Goal: Transaction & Acquisition: Purchase product/service

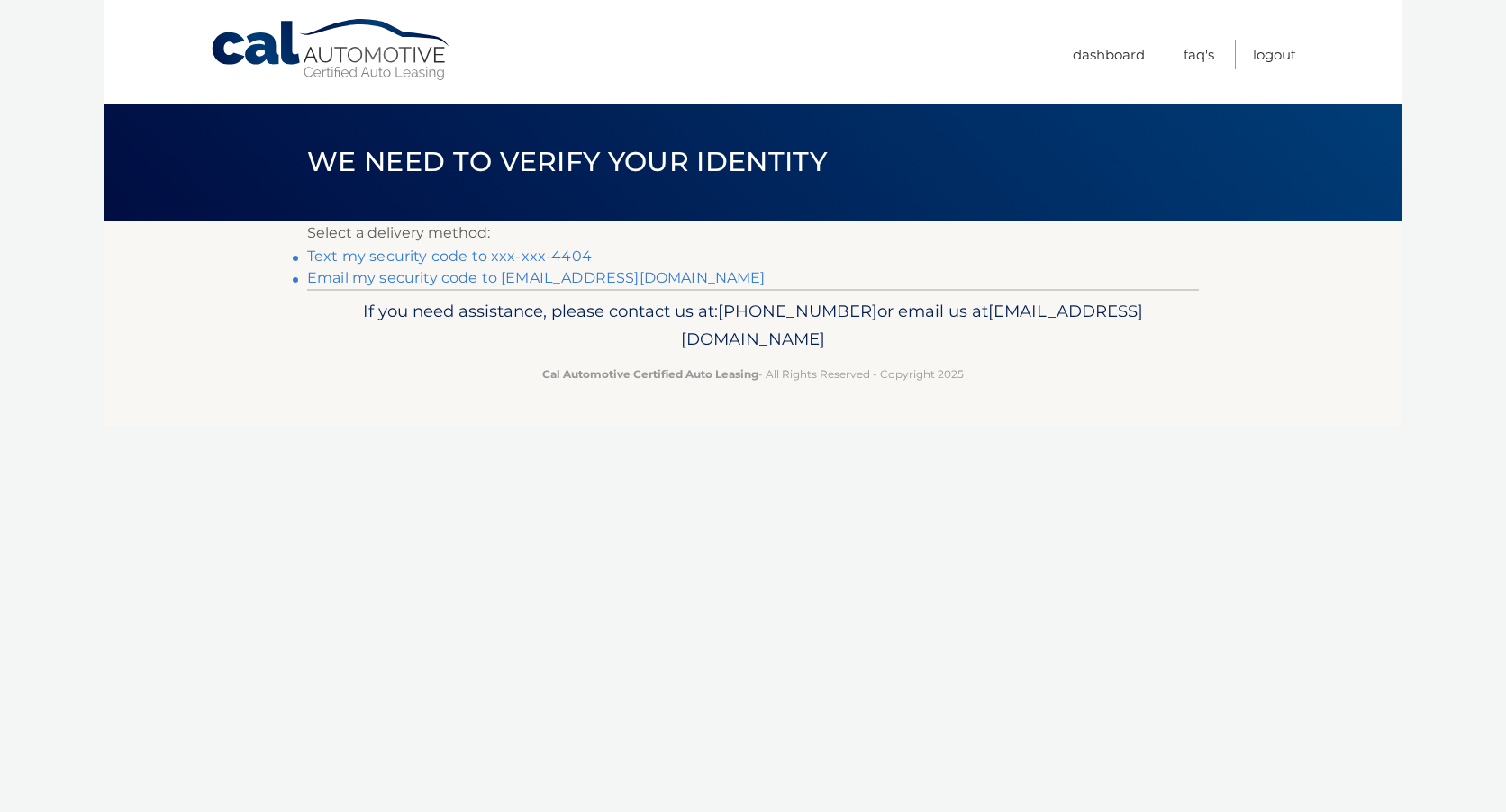
click at [536, 253] on link "Text my security code to xxx-xxx-4404" at bounding box center [450, 257] width 284 height 17
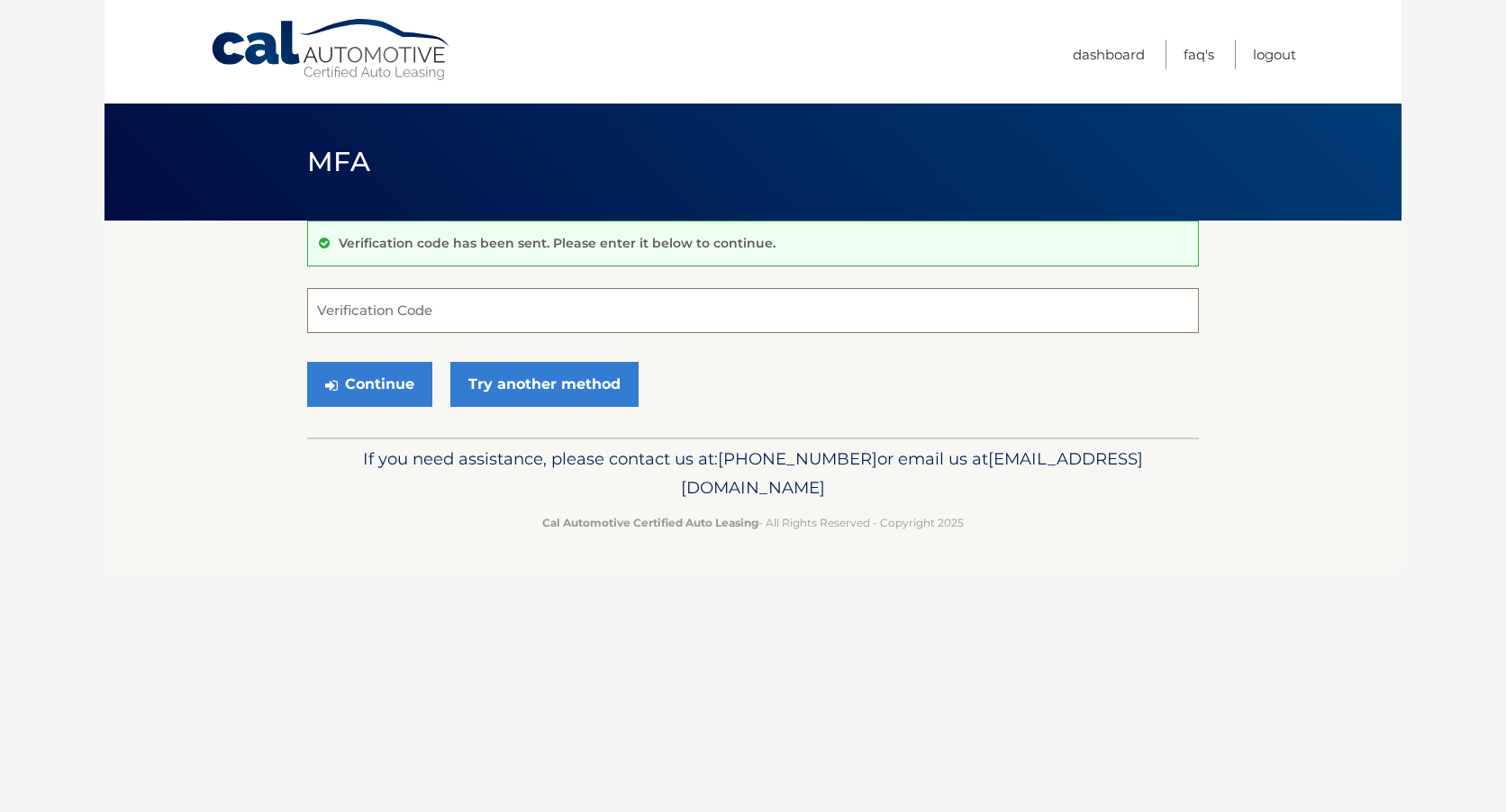
click at [471, 307] on input "Verification Code" at bounding box center [753, 310] width 891 height 45
type input "397091"
click at [380, 373] on button "Continue" at bounding box center [369, 384] width 125 height 45
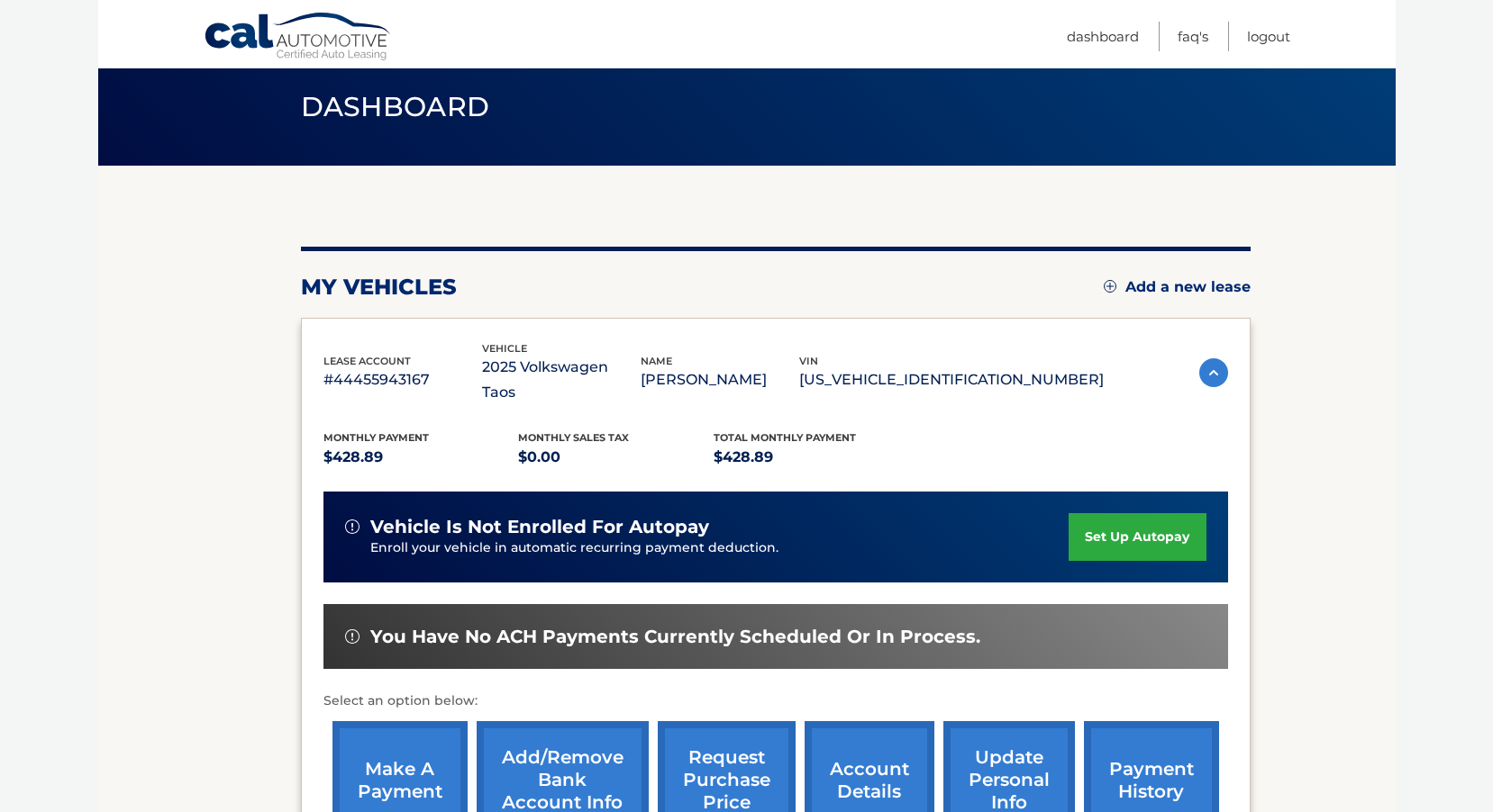
scroll to position [270, 0]
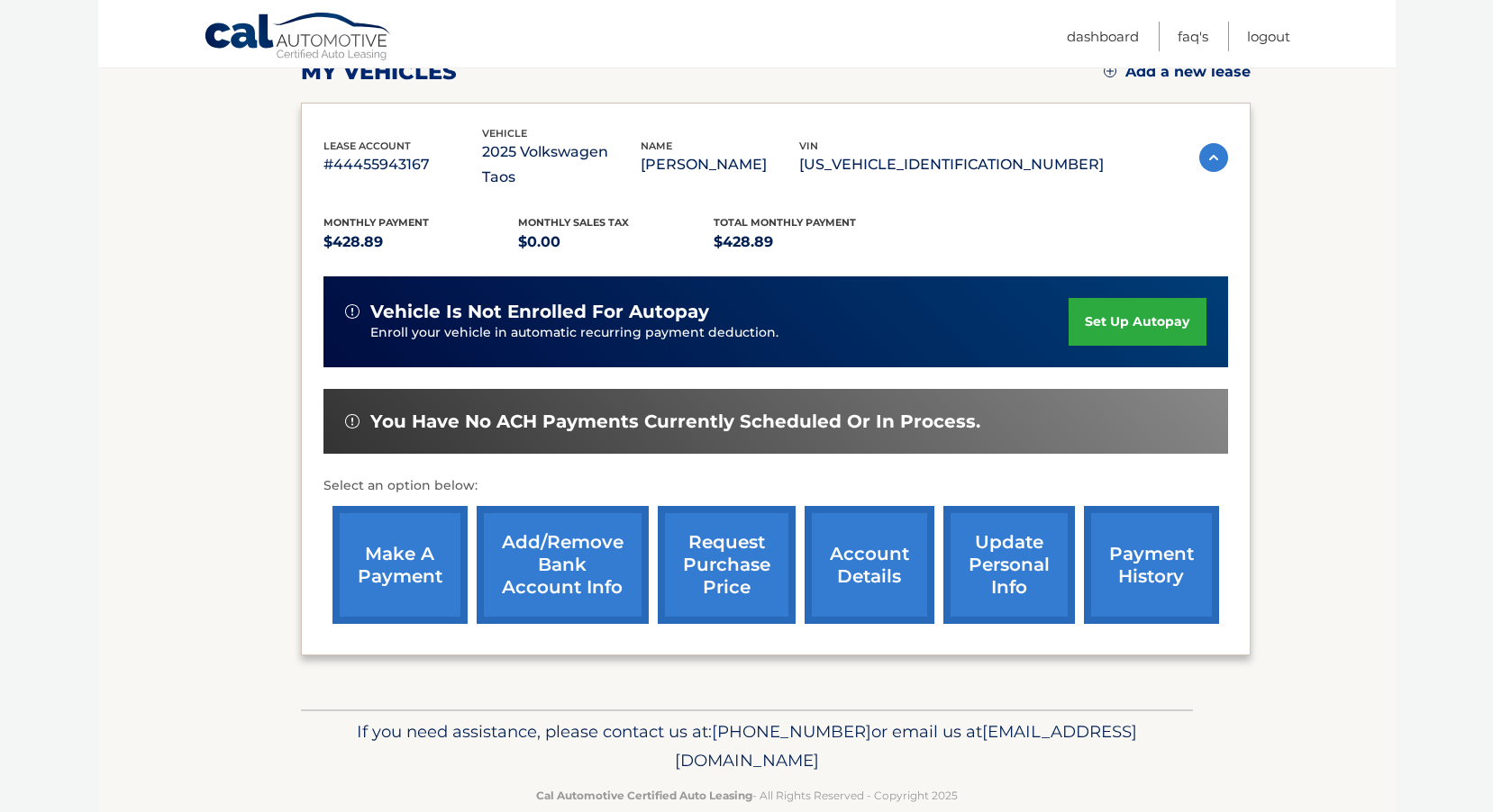
click at [404, 546] on link "make a payment" at bounding box center [400, 565] width 136 height 118
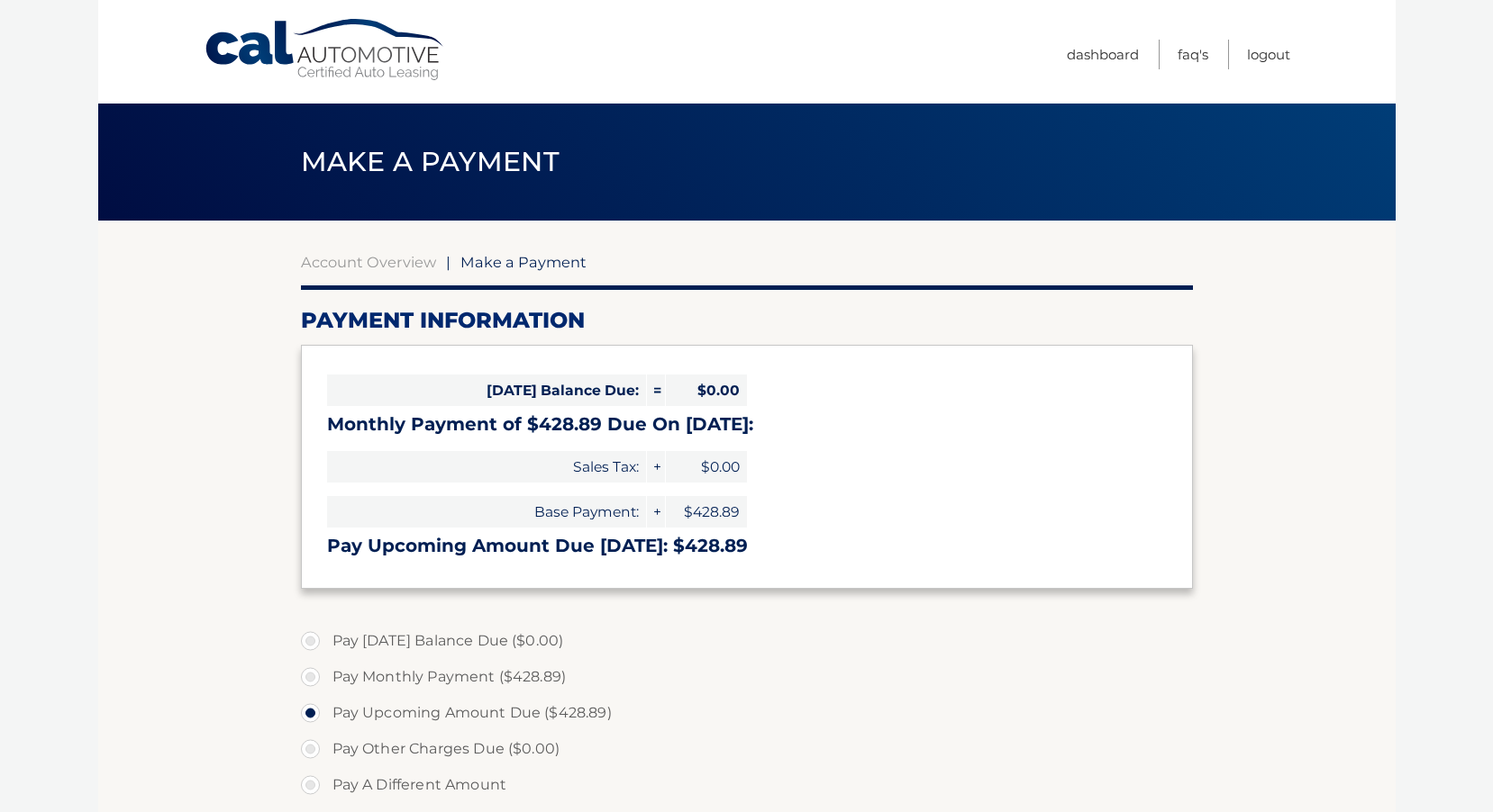
select select "ZjVjYmFiZDEtNjk4Ni00YTRjLTkzMGUtNDQ3MTE4NzM3ODUy"
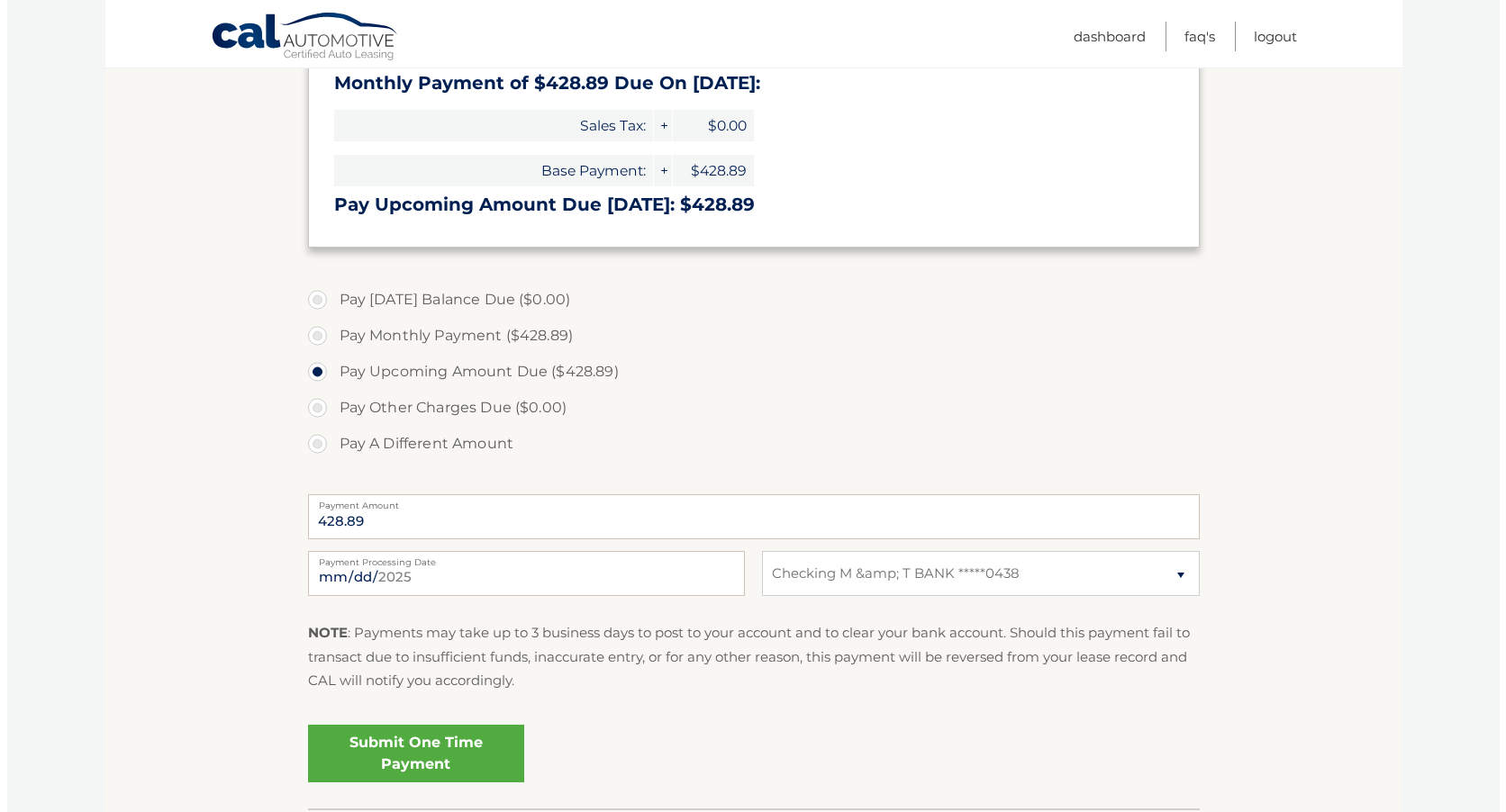
scroll to position [474, 0]
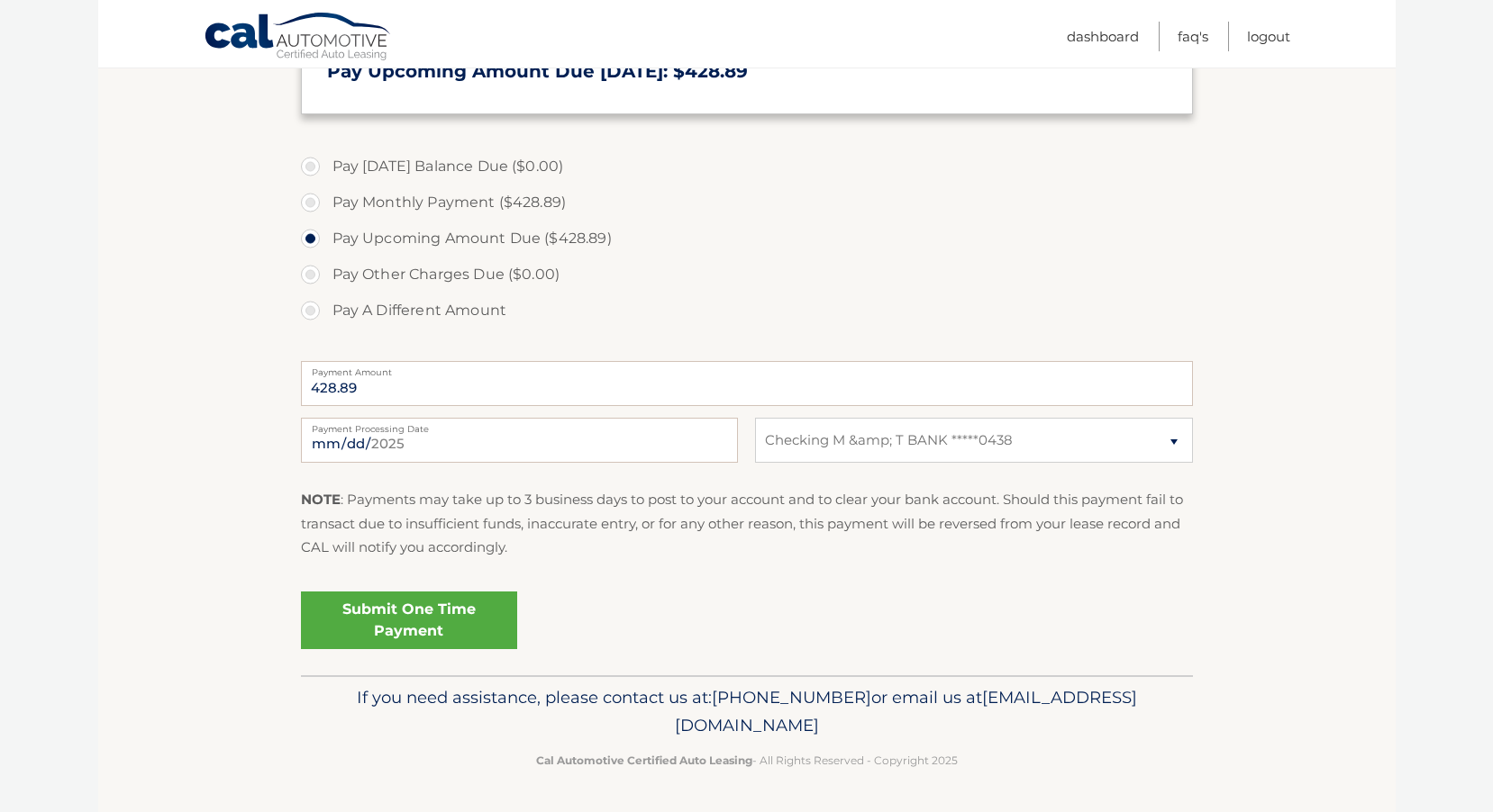
click at [310, 200] on label "Pay Monthly Payment ($428.89)" at bounding box center [746, 203] width 892 height 36
click at [310, 200] on input "Pay Monthly Payment ($428.89)" at bounding box center [317, 199] width 18 height 29
radio input "true"
click at [425, 614] on link "Submit One Time Payment" at bounding box center [409, 620] width 217 height 57
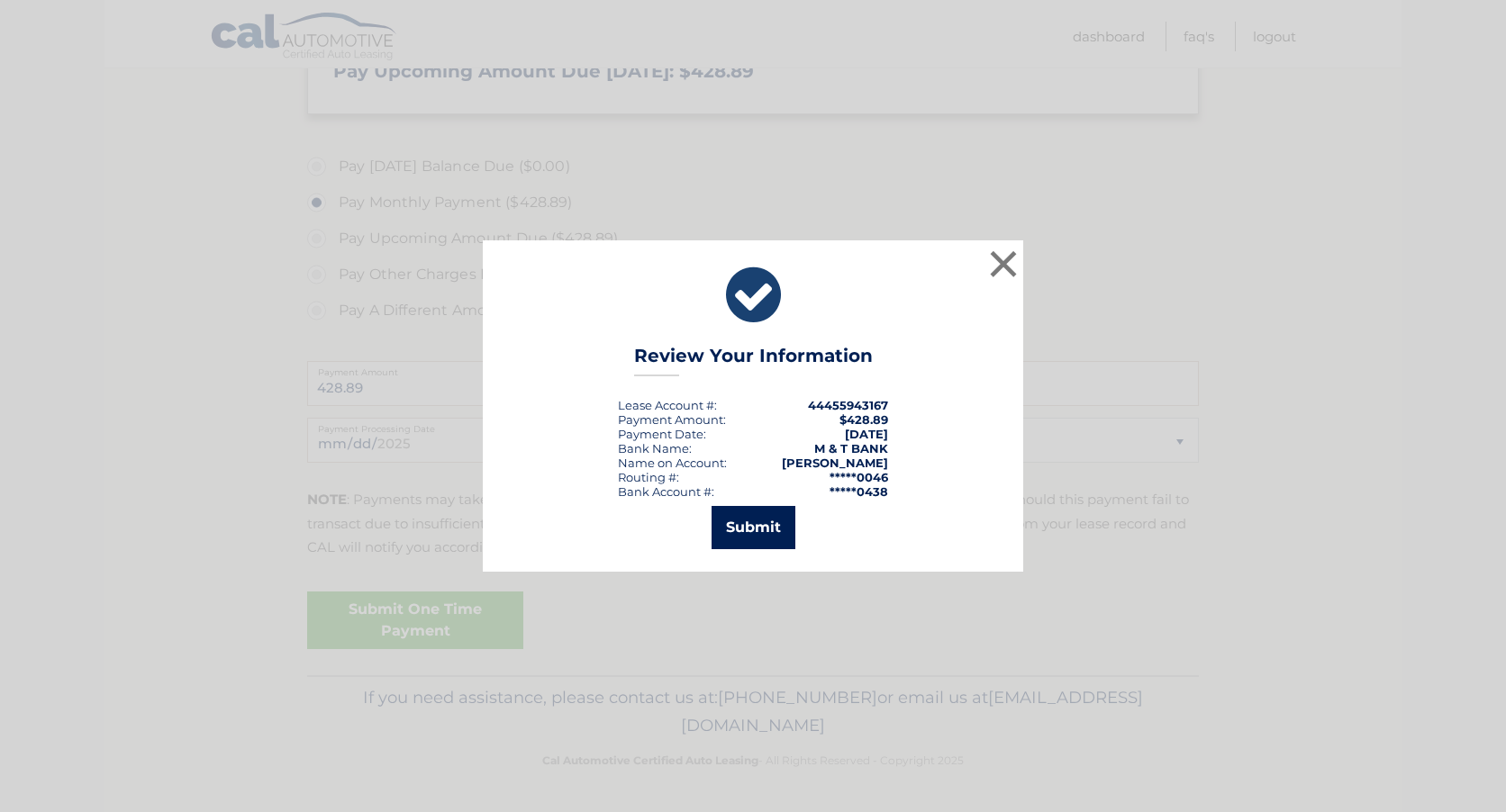
click at [763, 512] on button "Submit" at bounding box center [754, 527] width 84 height 43
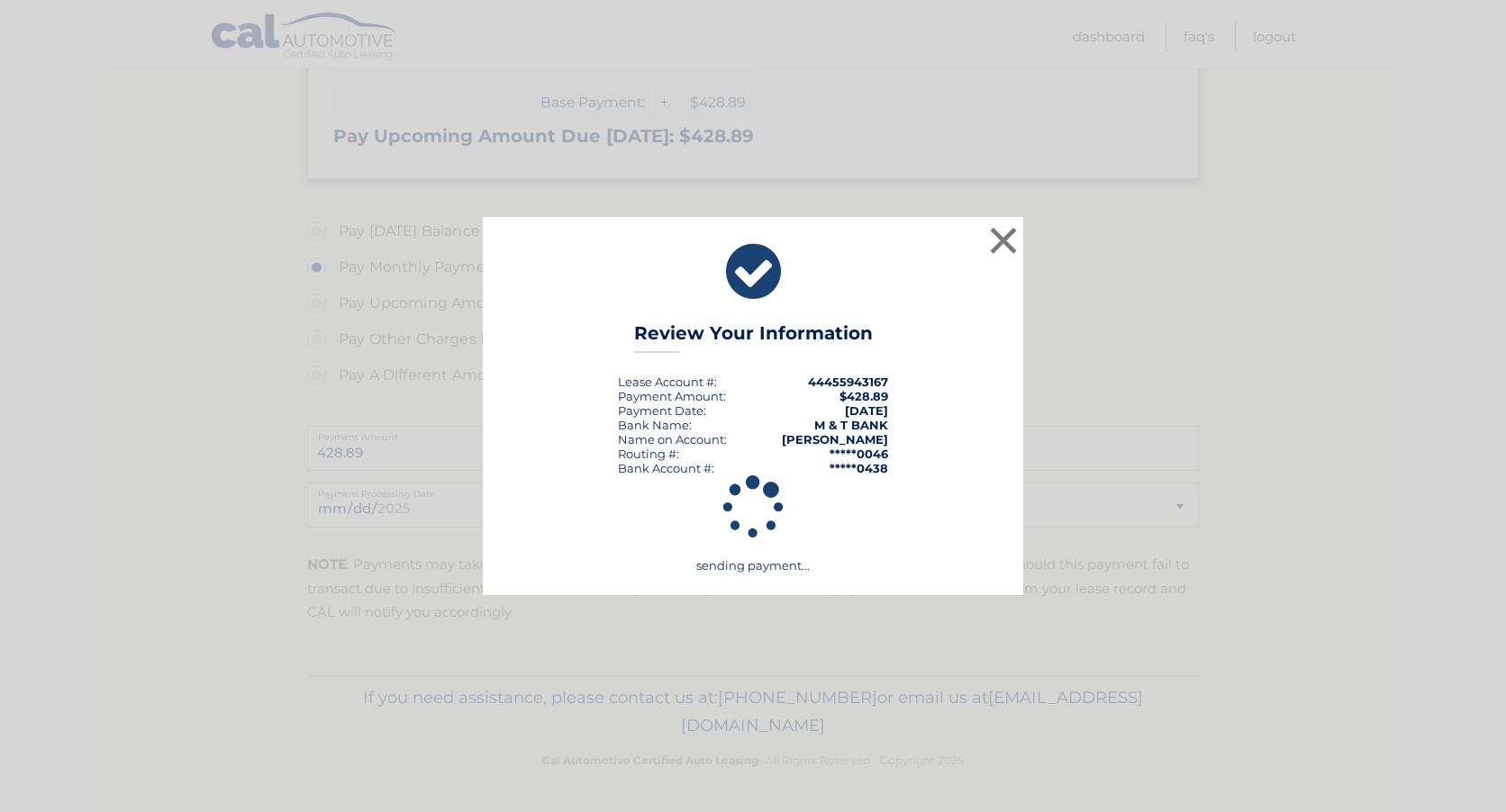
scroll to position [409, 0]
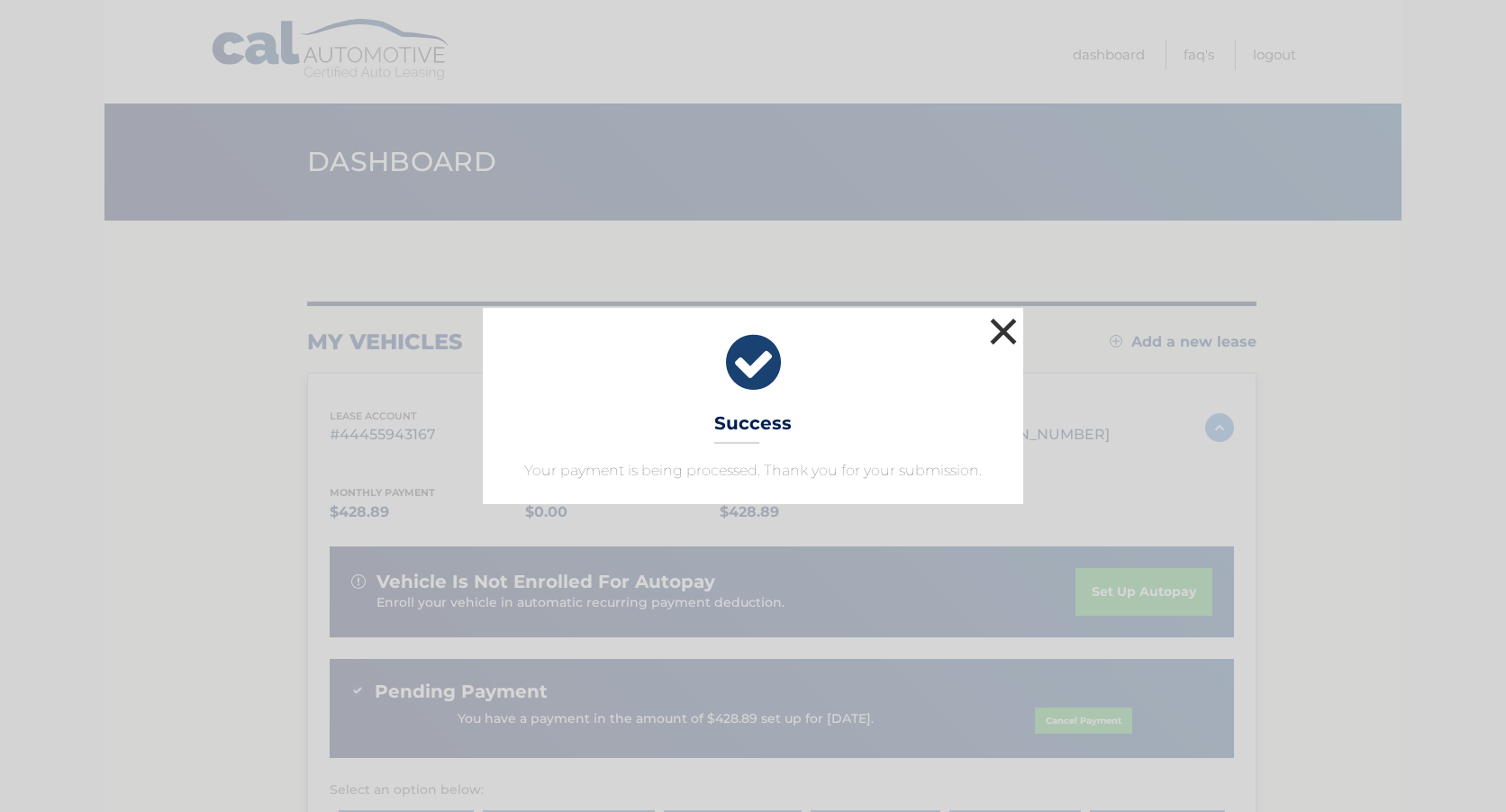
click at [1004, 331] on button "×" at bounding box center [1004, 331] width 36 height 36
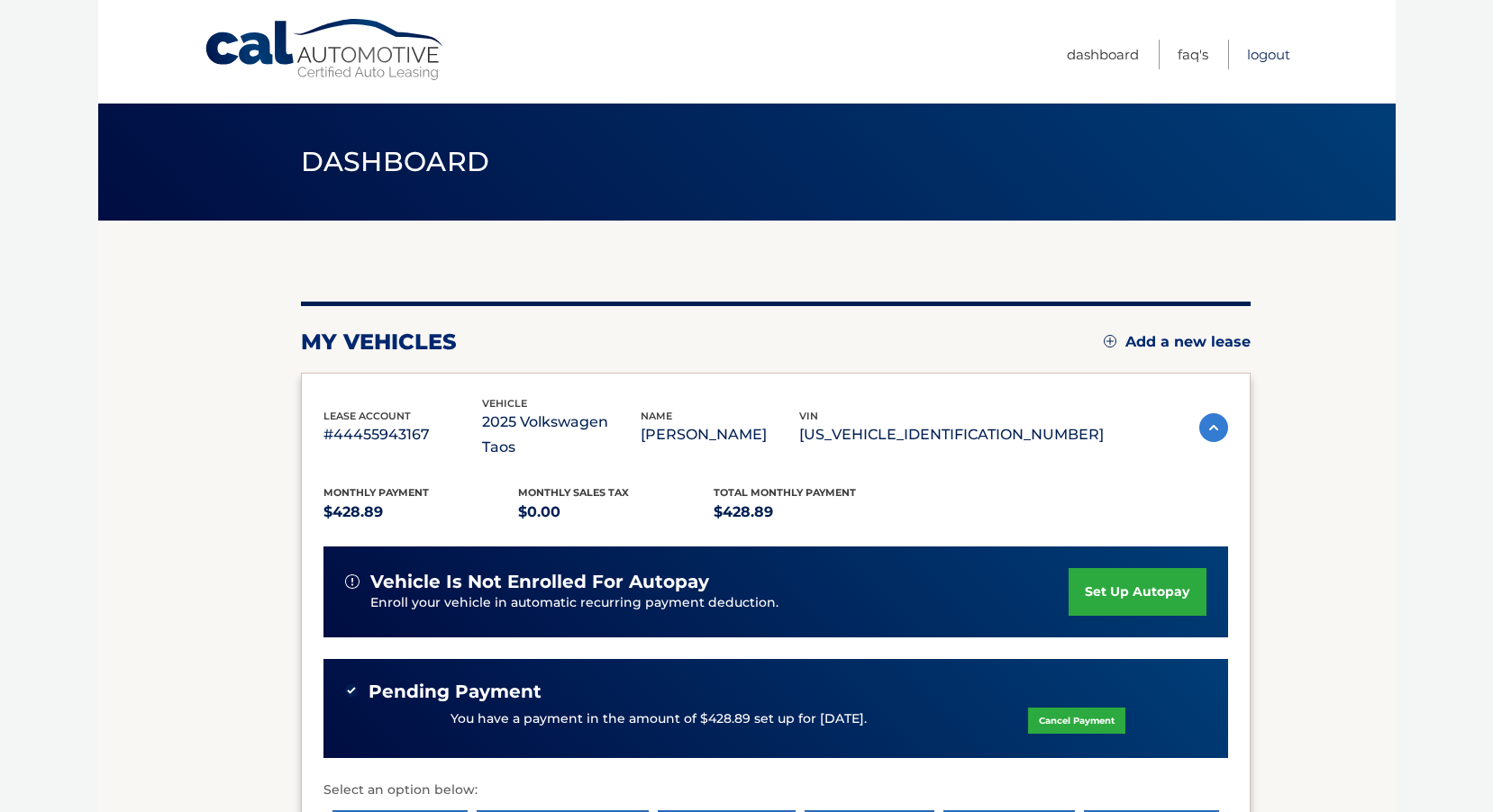
click at [1266, 50] on link "Logout" at bounding box center [1268, 54] width 43 height 30
